Goal: Transaction & Acquisition: Book appointment/travel/reservation

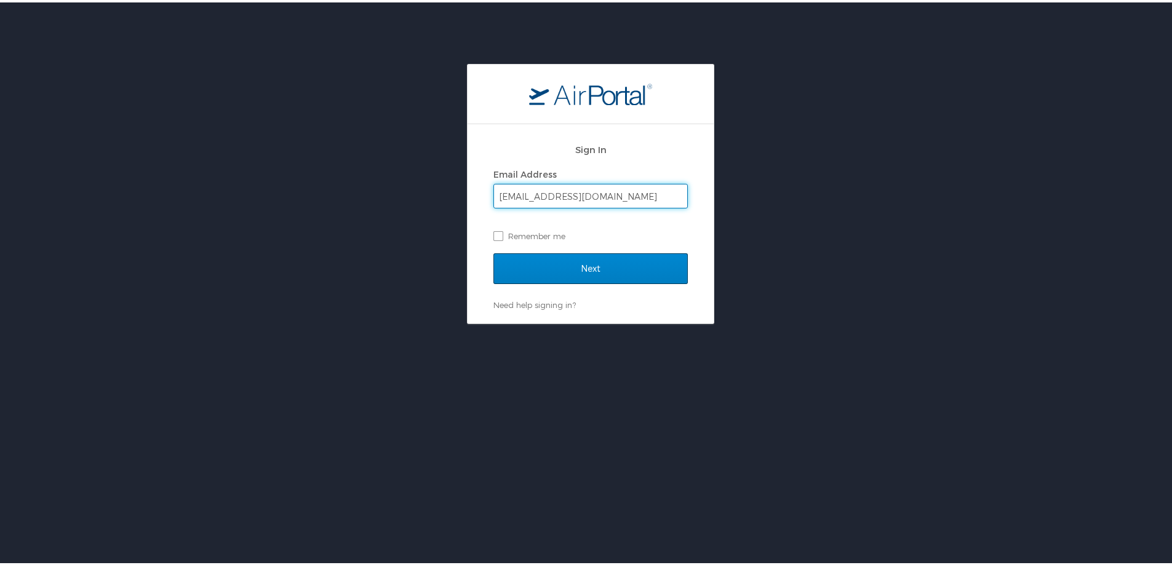
type input "[EMAIL_ADDRESS][DOMAIN_NAME]"
click at [606, 259] on input "Next" at bounding box center [590, 266] width 194 height 31
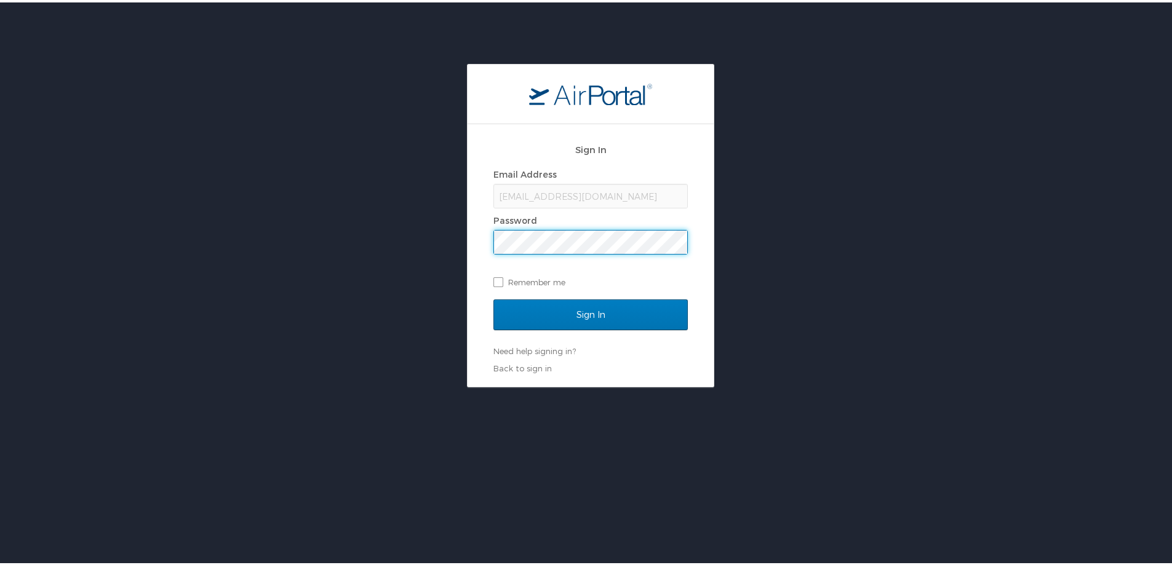
click at [493, 297] on input "Sign In" at bounding box center [590, 312] width 194 height 31
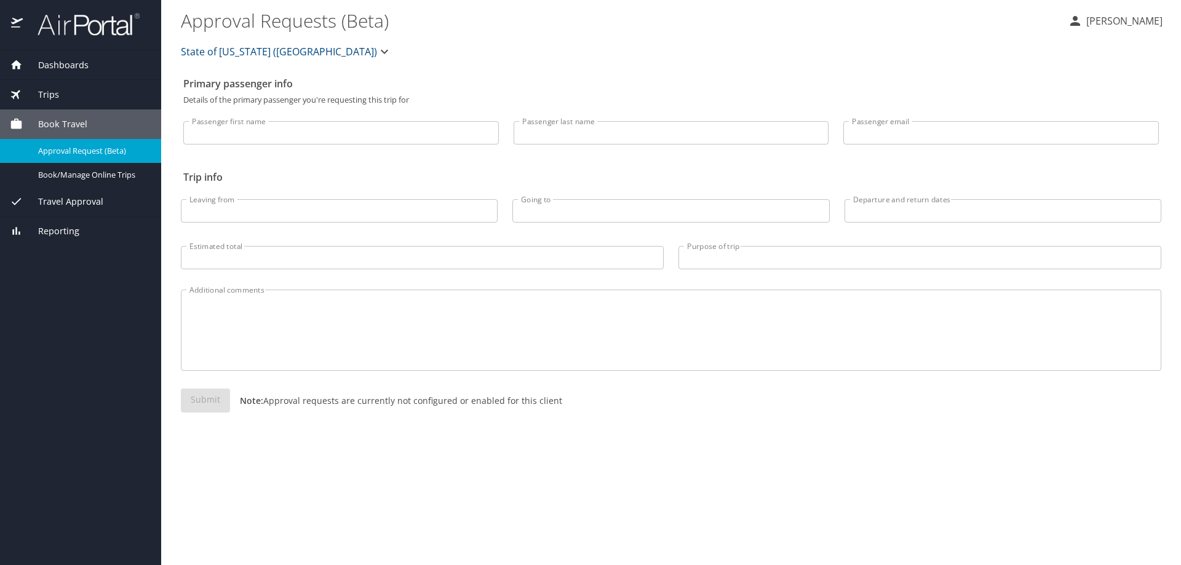
click at [57, 121] on span "Book Travel" at bounding box center [55, 124] width 65 height 14
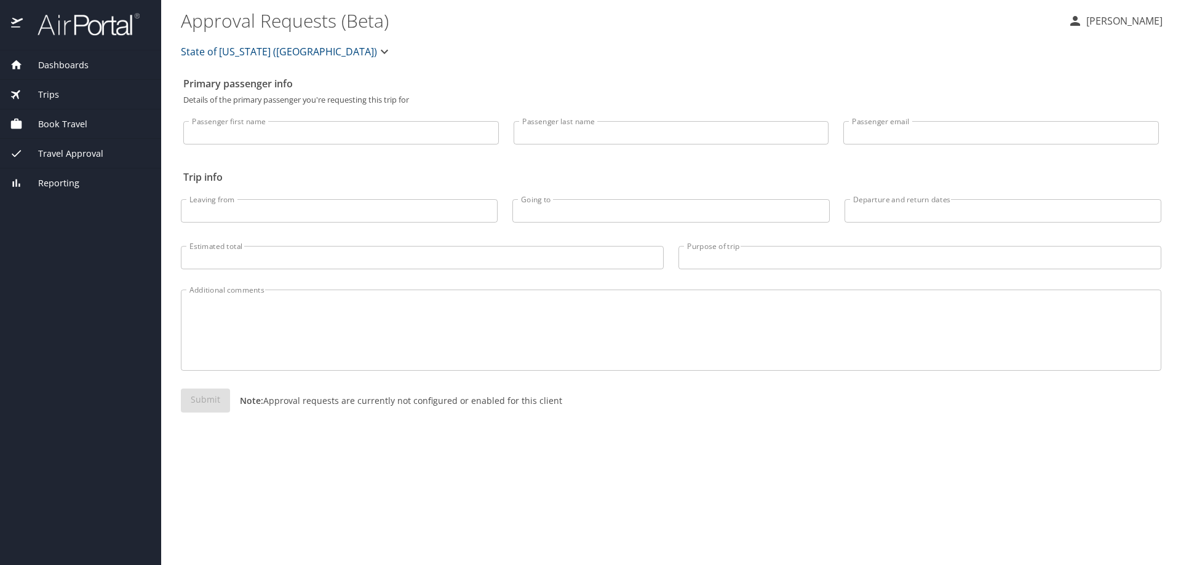
click at [65, 117] on span "Book Travel" at bounding box center [55, 124] width 65 height 14
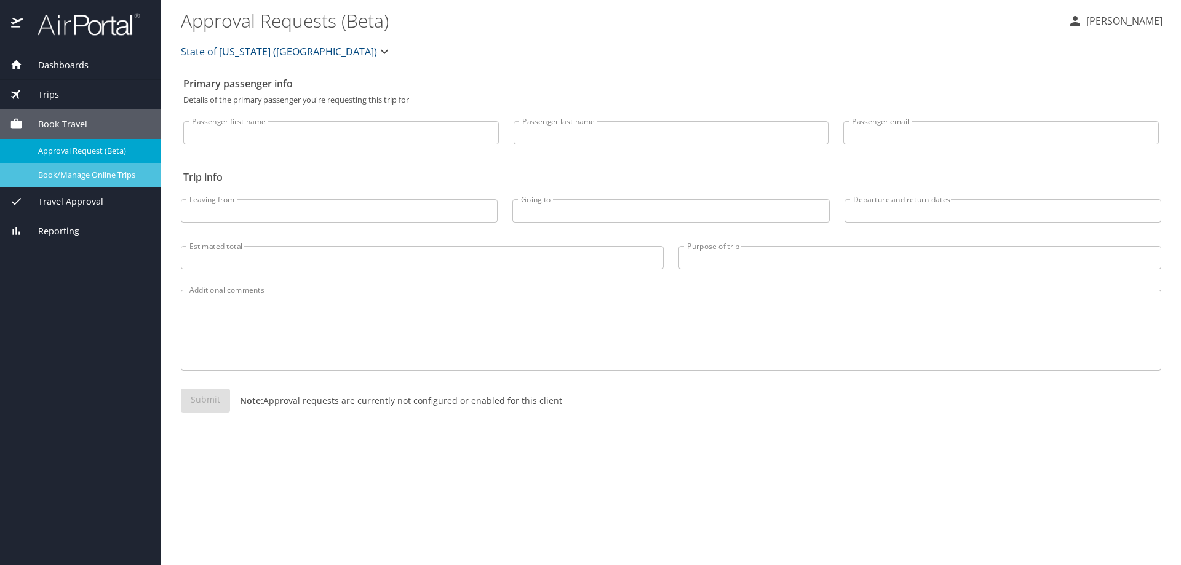
click at [62, 175] on span "Book/Manage Online Trips" at bounding box center [92, 175] width 108 height 12
click at [82, 172] on span "Book/Manage Online Trips" at bounding box center [92, 175] width 108 height 12
